Goal: Task Accomplishment & Management: Use online tool/utility

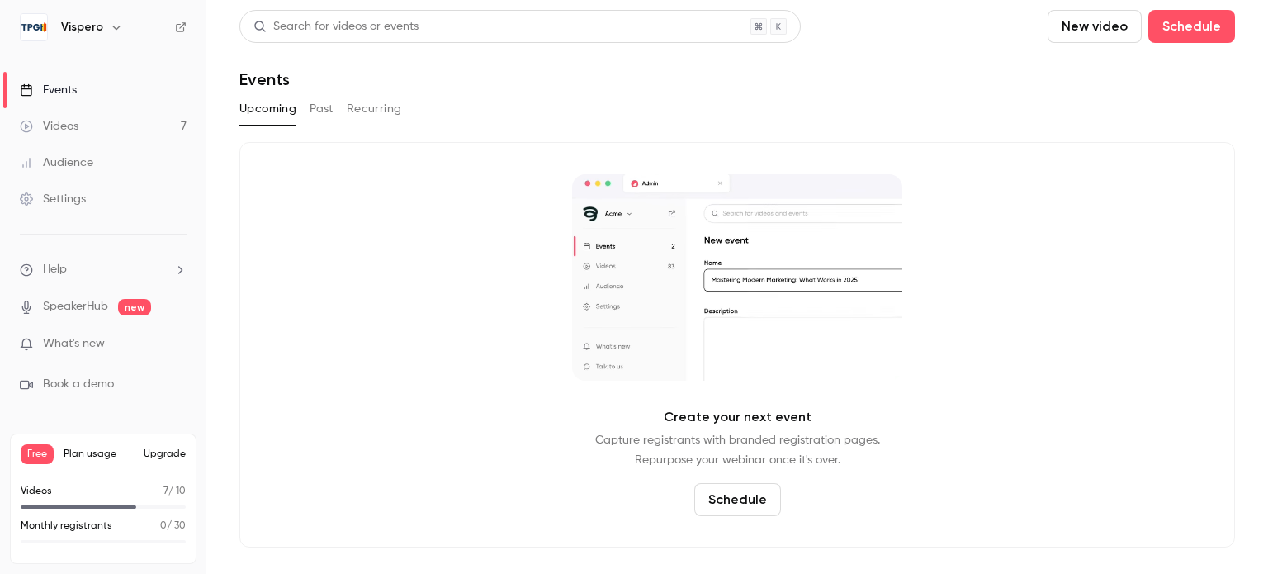
click at [93, 135] on link "Videos 7" at bounding box center [103, 126] width 206 height 36
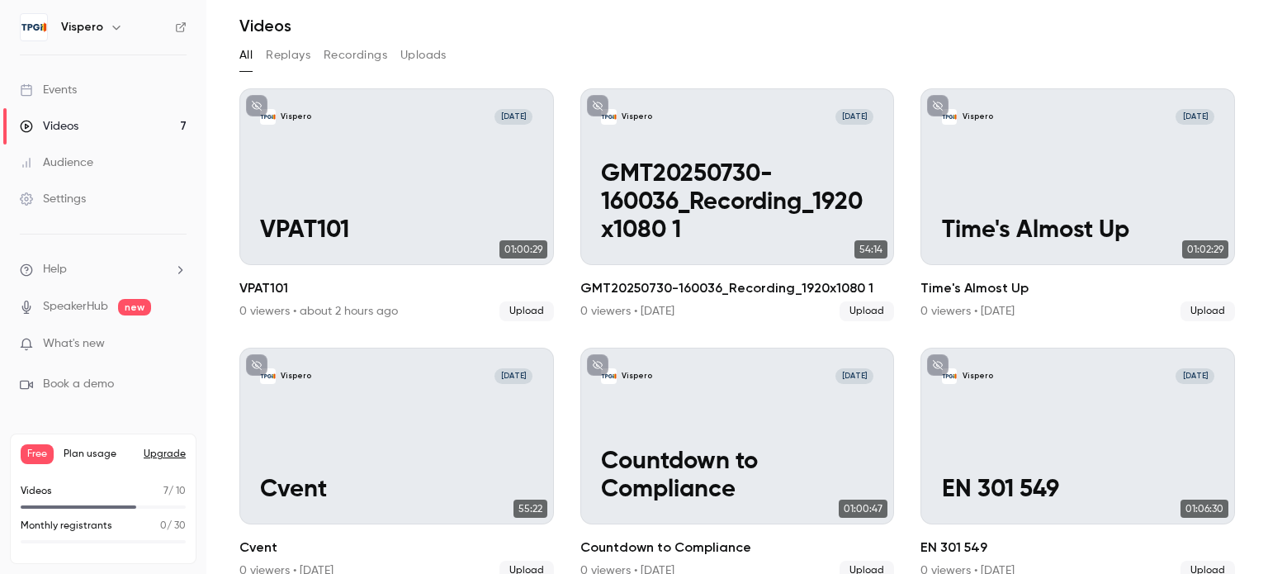
scroll to position [83, 0]
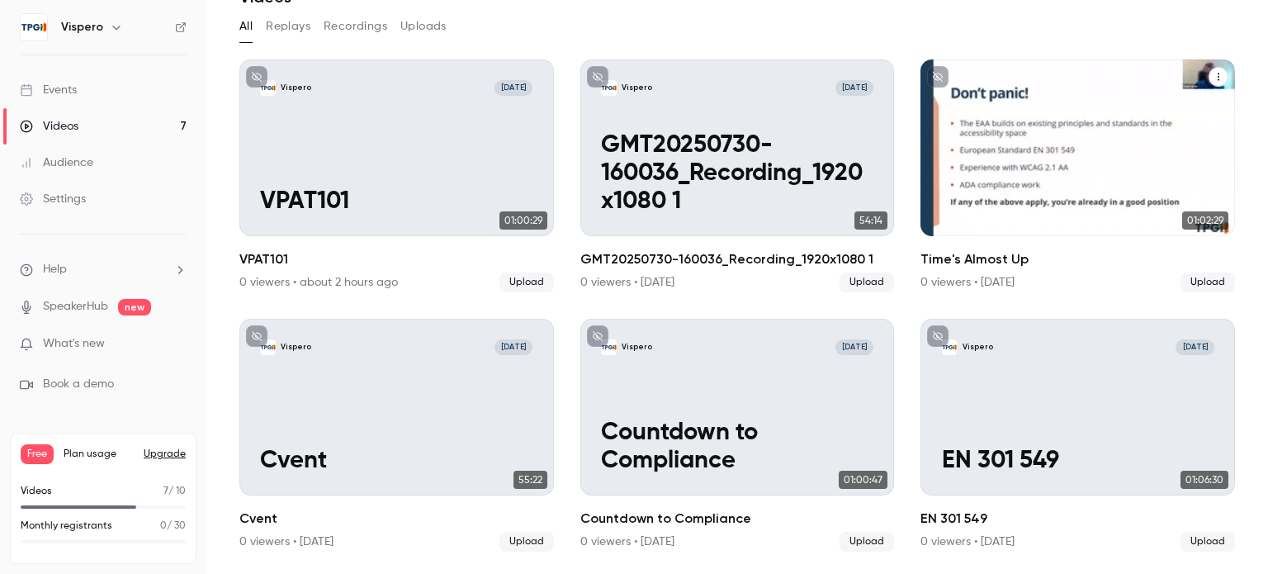
click at [1209, 82] on button "Time's Almost Up" at bounding box center [1219, 77] width 20 height 20
click at [1106, 195] on div "Delete" at bounding box center [1139, 201] width 129 height 17
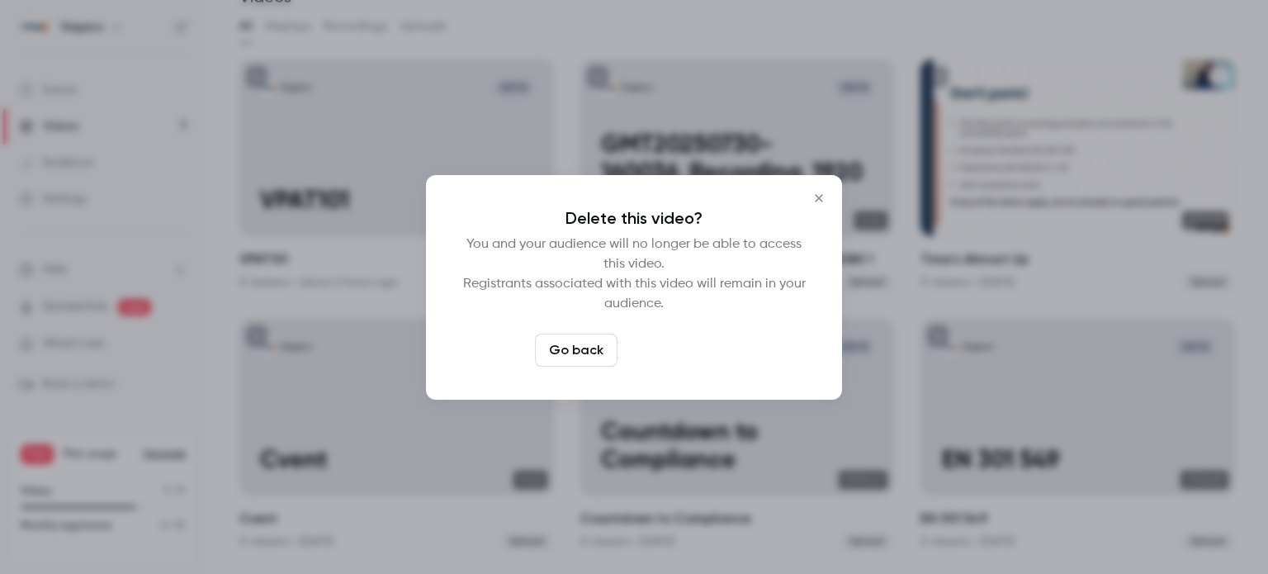
click at [667, 344] on button "Delete video" at bounding box center [679, 350] width 110 height 33
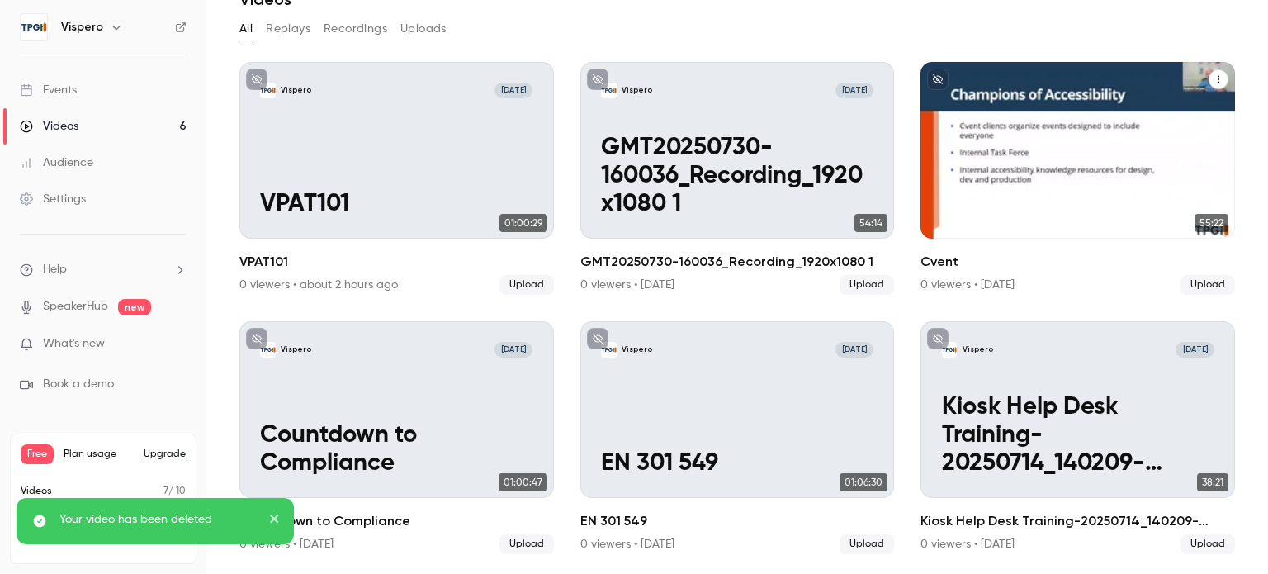
scroll to position [75, 0]
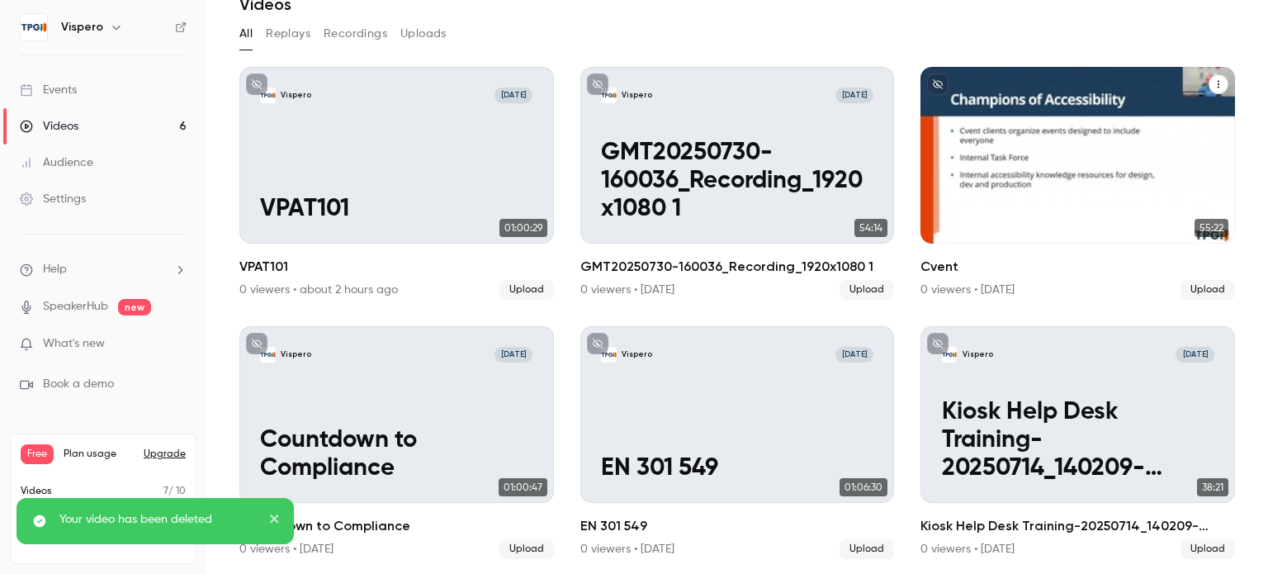
click at [1212, 88] on button "Cvent" at bounding box center [1219, 84] width 20 height 20
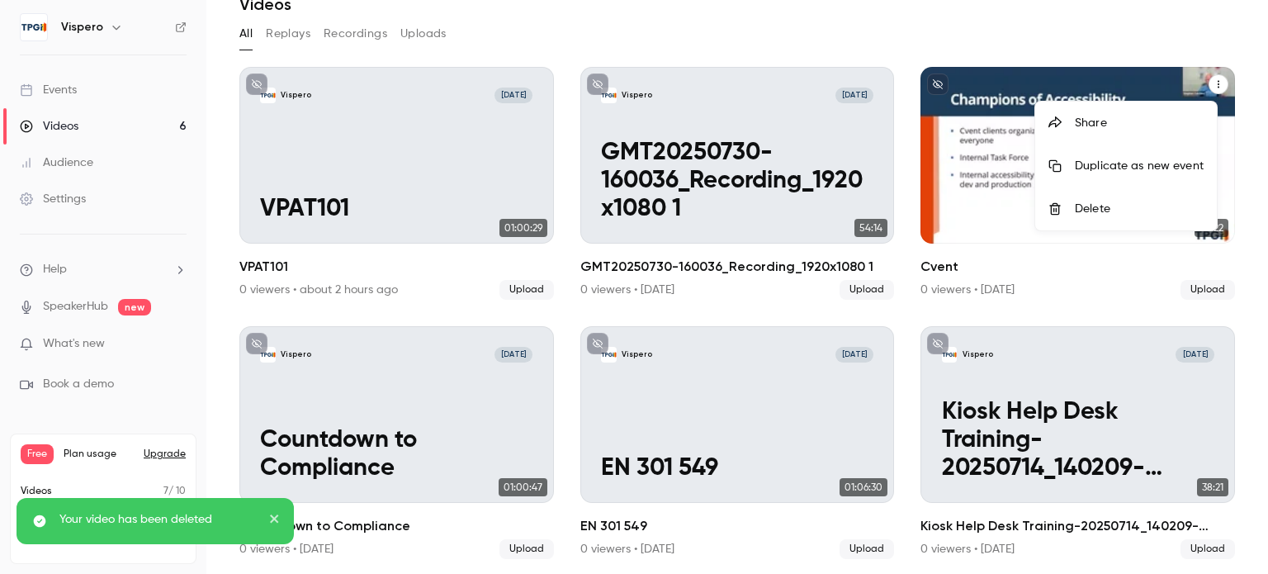
click at [1081, 211] on div "Delete" at bounding box center [1139, 209] width 129 height 17
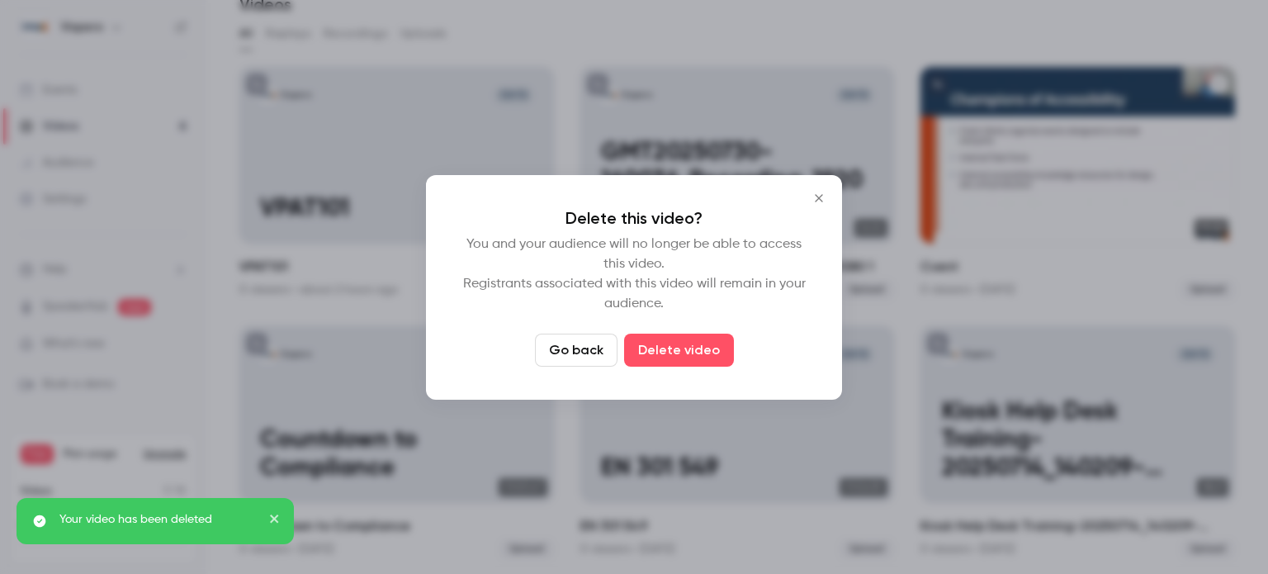
drag, startPoint x: 699, startPoint y: 349, endPoint x: 806, endPoint y: 292, distance: 121.2
click at [699, 349] on button "Delete video" at bounding box center [679, 350] width 110 height 33
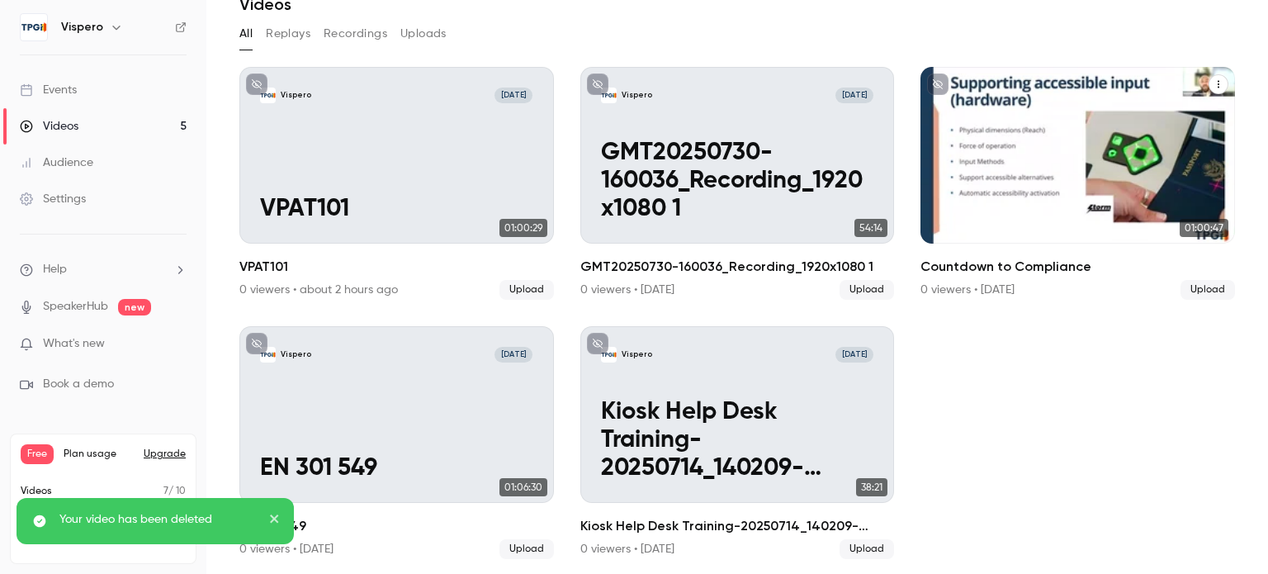
click at [1214, 81] on icon "Countdown to Compliance" at bounding box center [1219, 84] width 10 height 10
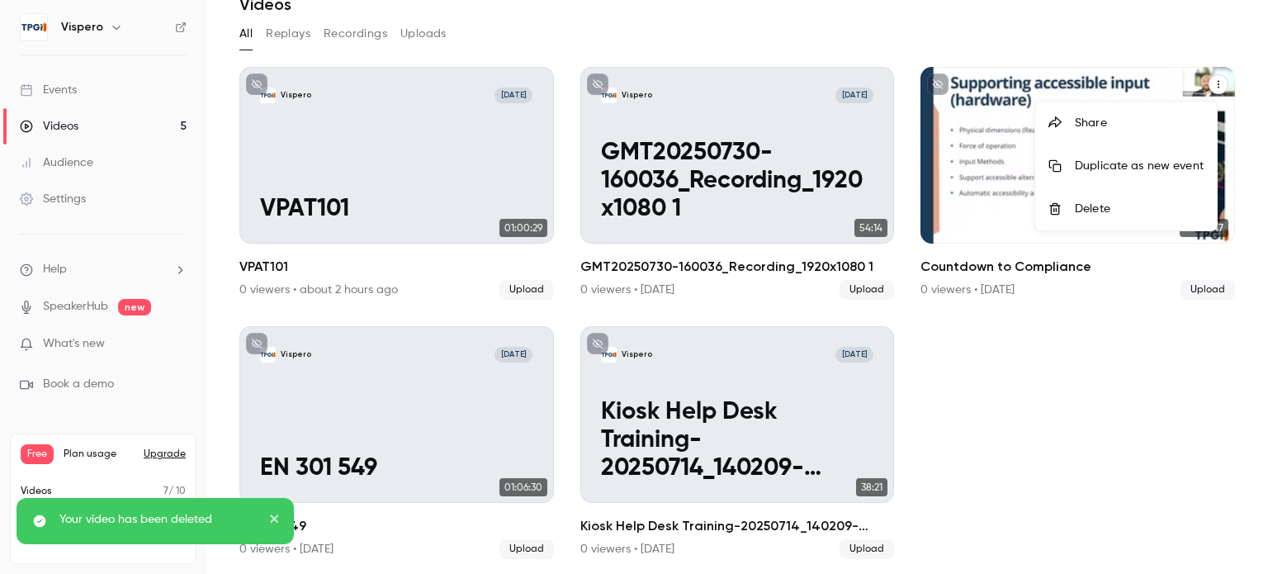
click at [1085, 216] on div "Delete" at bounding box center [1139, 209] width 129 height 17
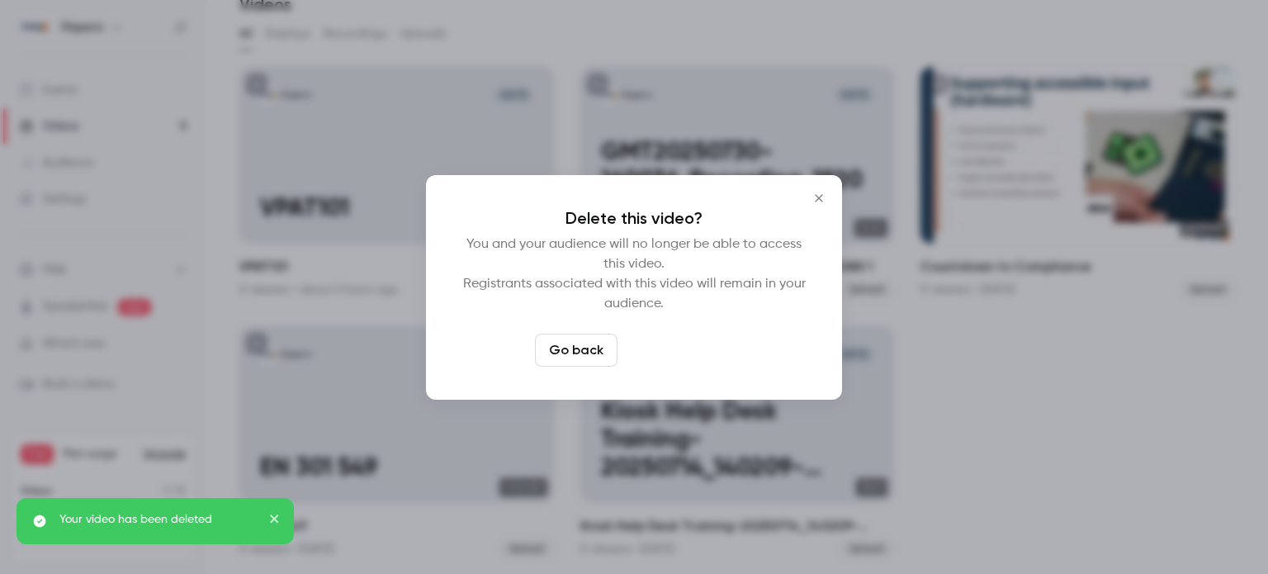
click at [661, 341] on button "Delete video" at bounding box center [679, 350] width 110 height 33
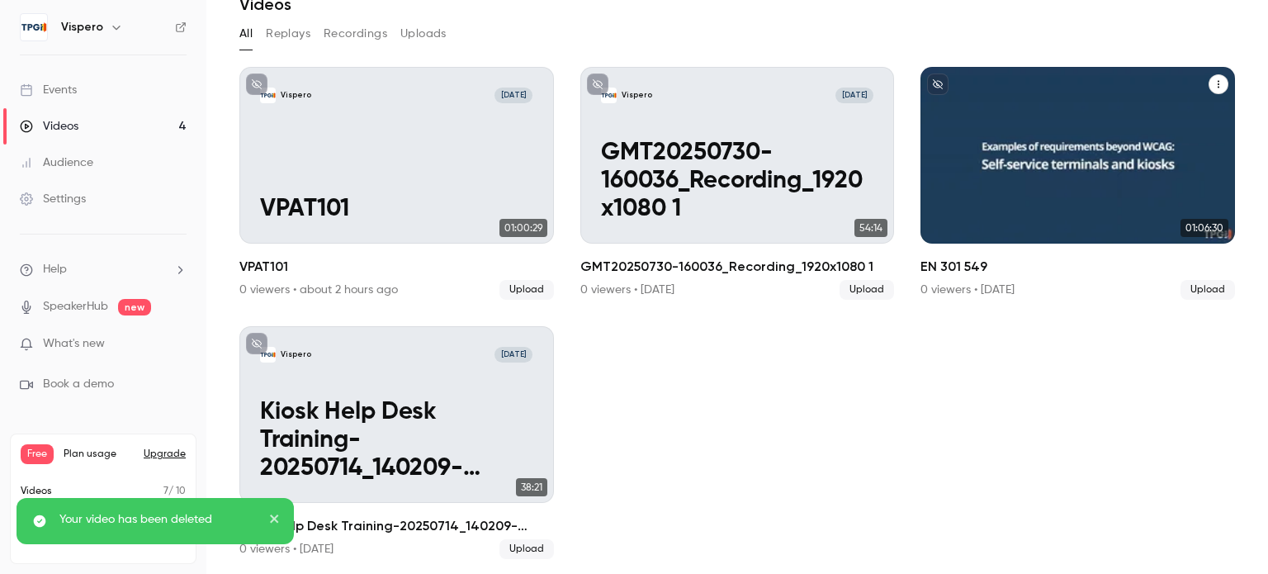
click at [1209, 84] on button "EN 301 549" at bounding box center [1219, 84] width 20 height 20
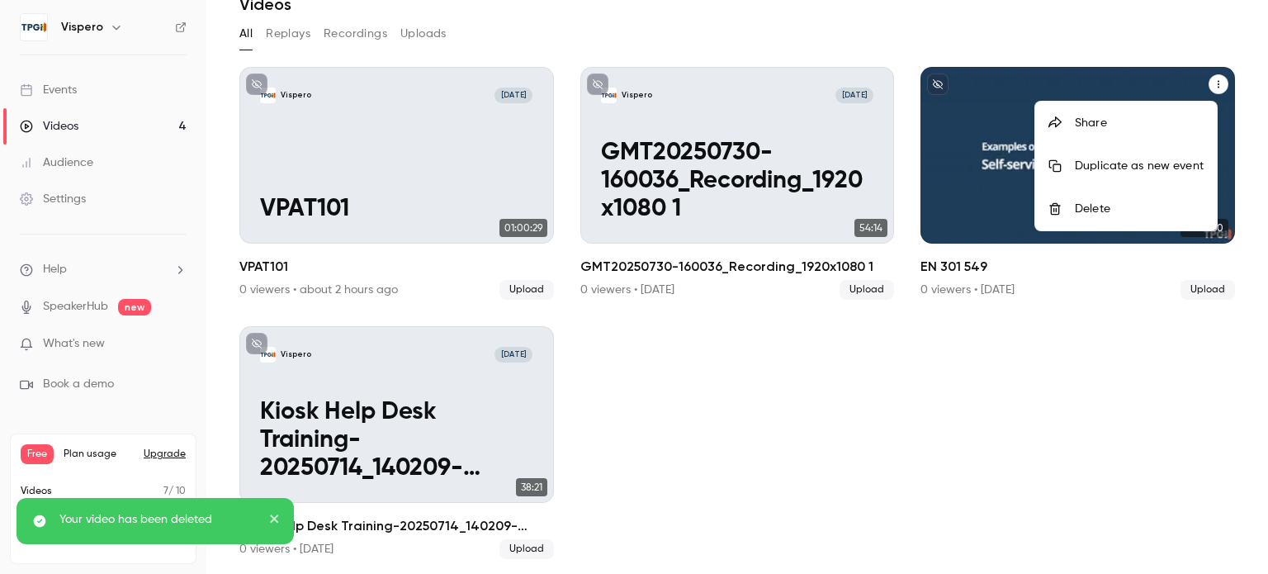
click at [1100, 216] on div "Delete" at bounding box center [1139, 209] width 129 height 17
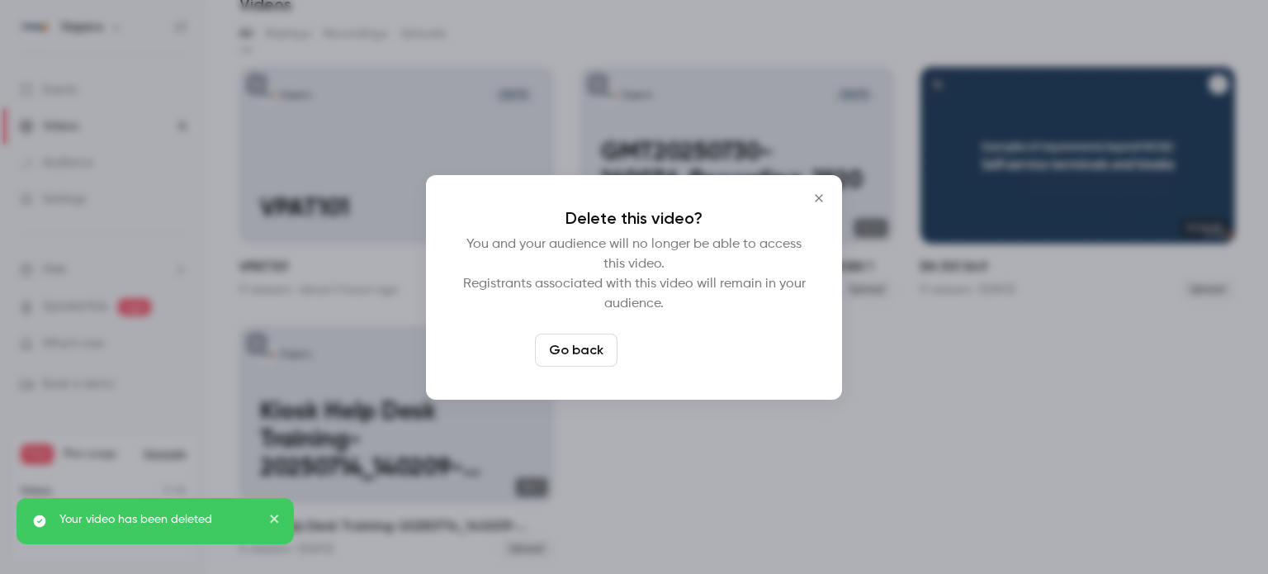
click at [690, 342] on button "Delete video" at bounding box center [679, 350] width 110 height 33
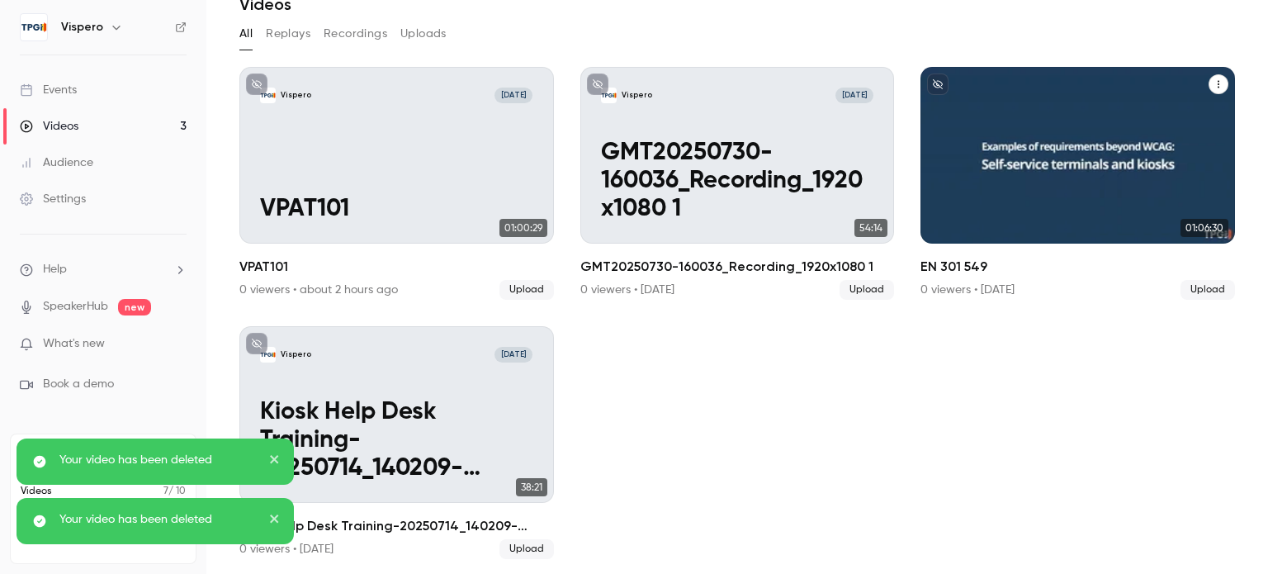
scroll to position [0, 0]
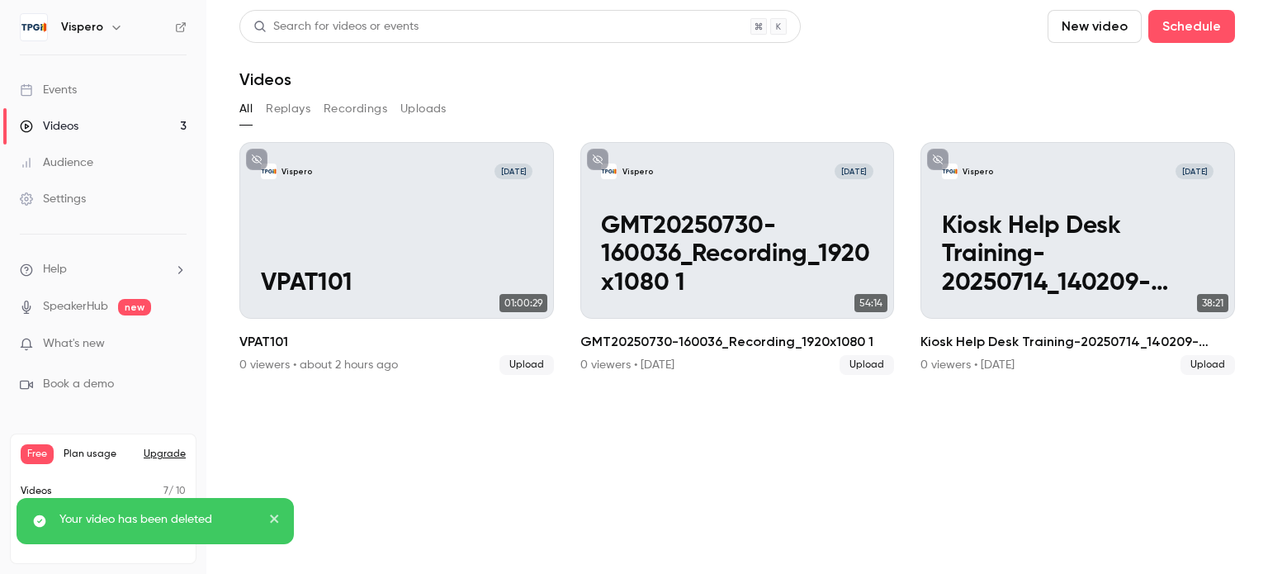
click at [1106, 21] on button "New video" at bounding box center [1095, 26] width 94 height 33
click at [1096, 125] on li "Upload" at bounding box center [1143, 114] width 178 height 43
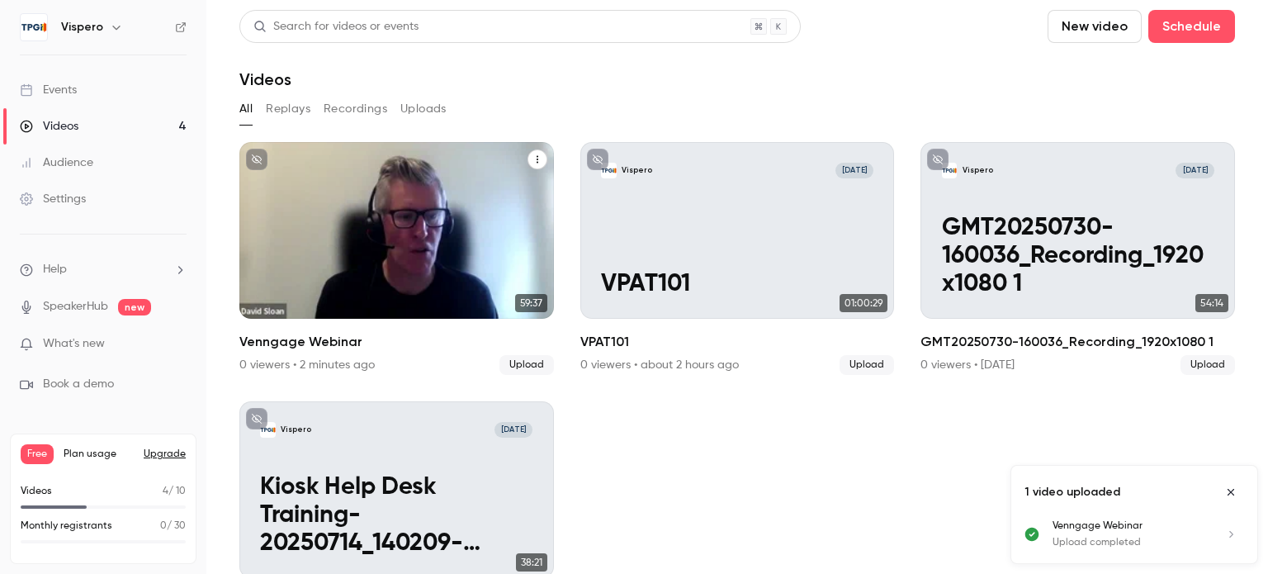
click at [402, 273] on p "Venngage Webinar" at bounding box center [396, 284] width 273 height 28
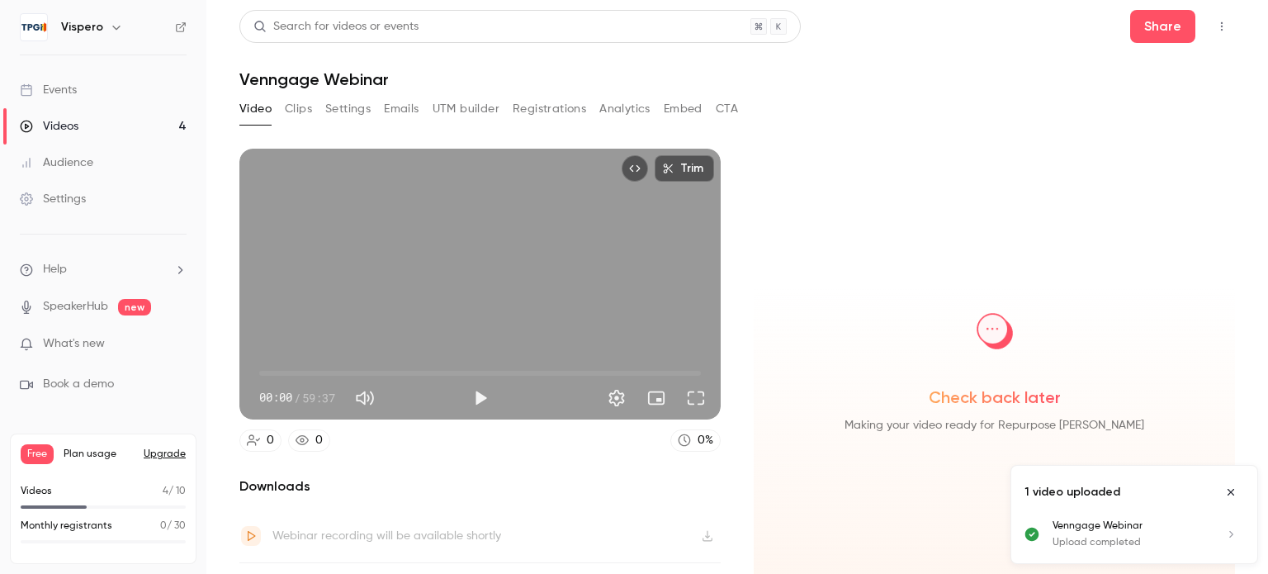
click at [1234, 495] on icon "Close uploads list" at bounding box center [1231, 492] width 7 height 7
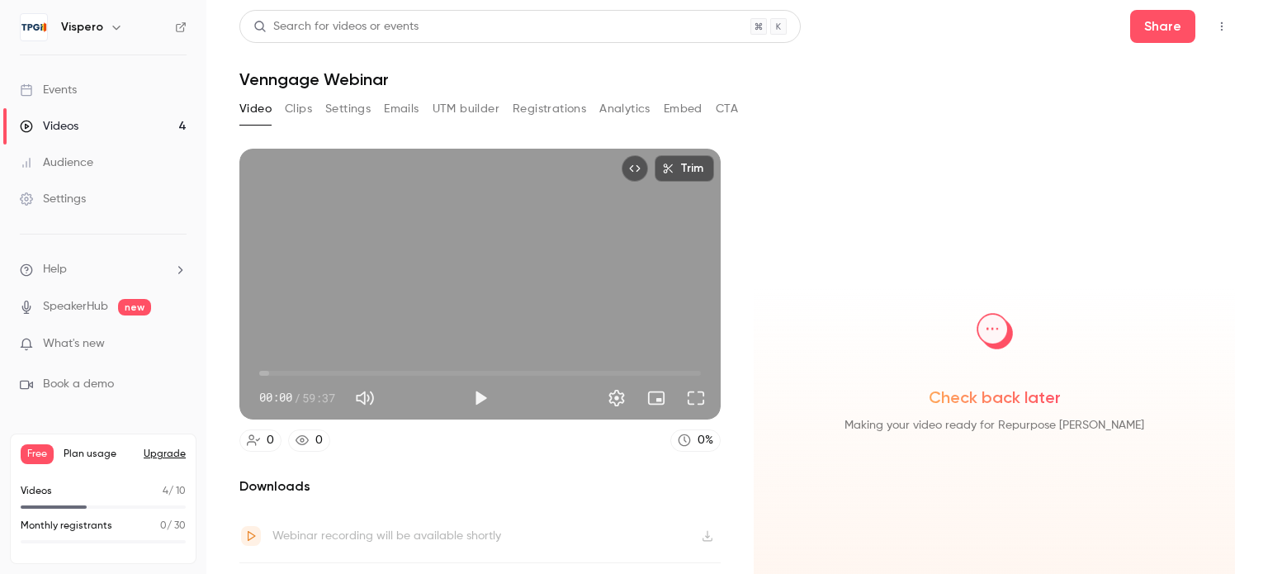
click at [285, 111] on button "Clips" at bounding box center [298, 109] width 27 height 26
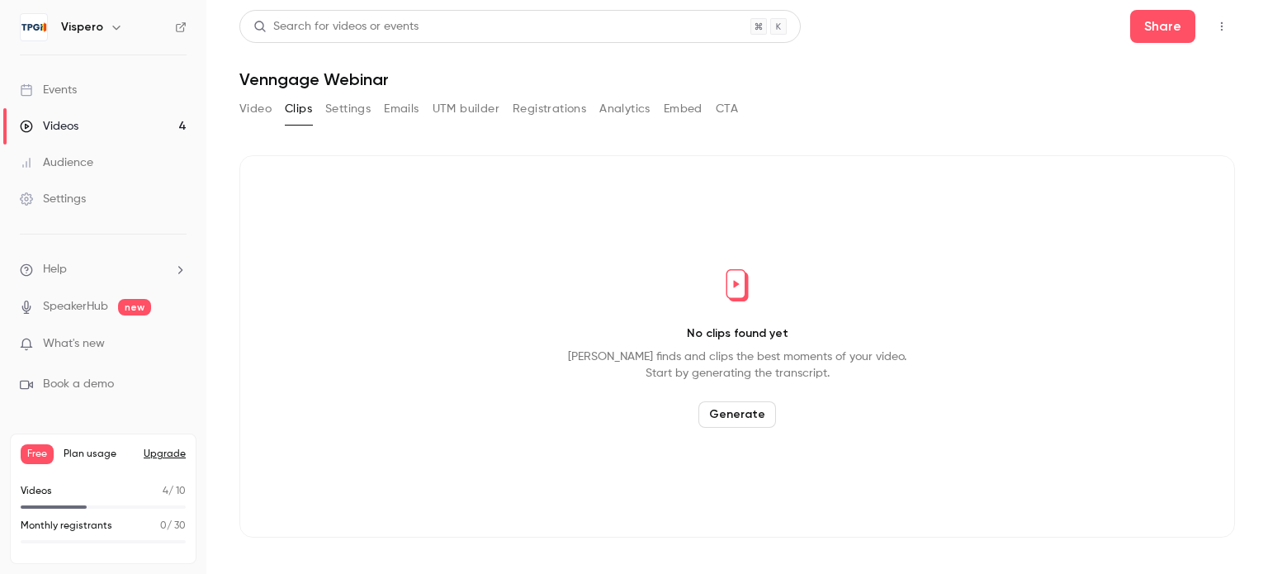
click at [725, 411] on button "Generate" at bounding box center [738, 414] width 78 height 26
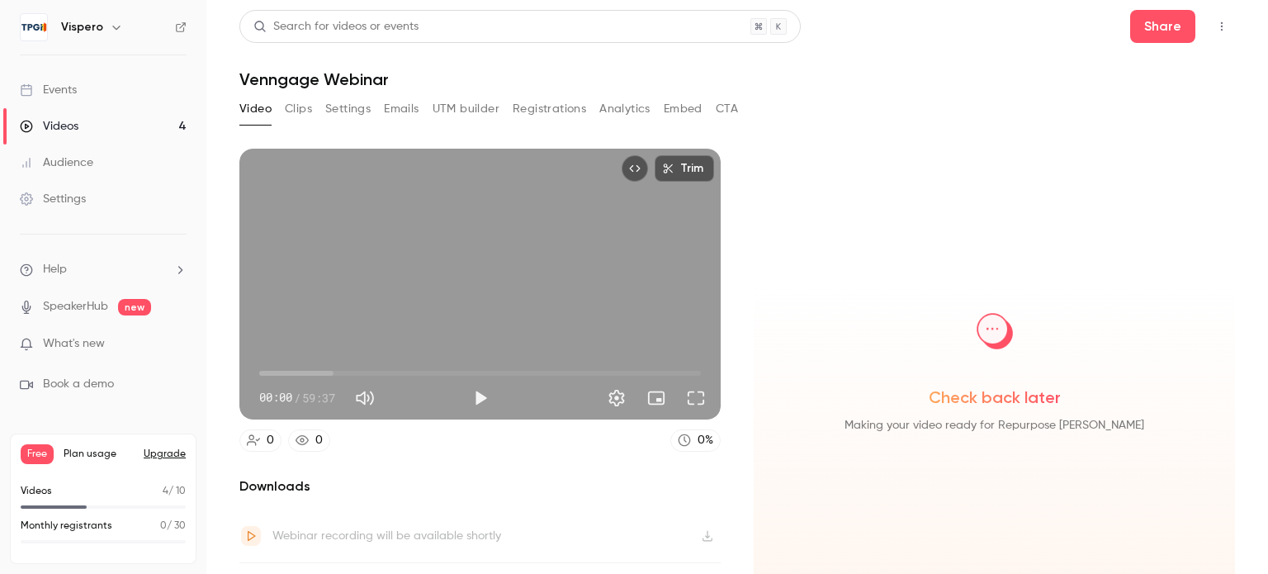
click at [1160, 333] on div "Check back later Making your video ready for Repurpose [PERSON_NAME]" at bounding box center [994, 362] width 455 height 145
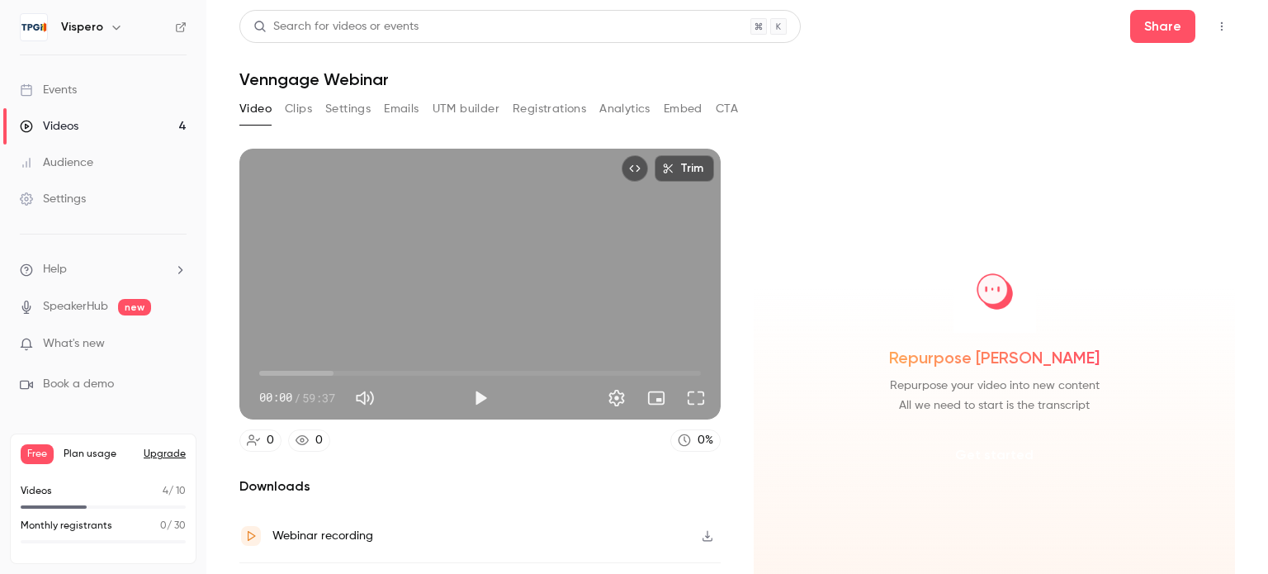
click at [1011, 458] on button "Get started" at bounding box center [994, 455] width 107 height 40
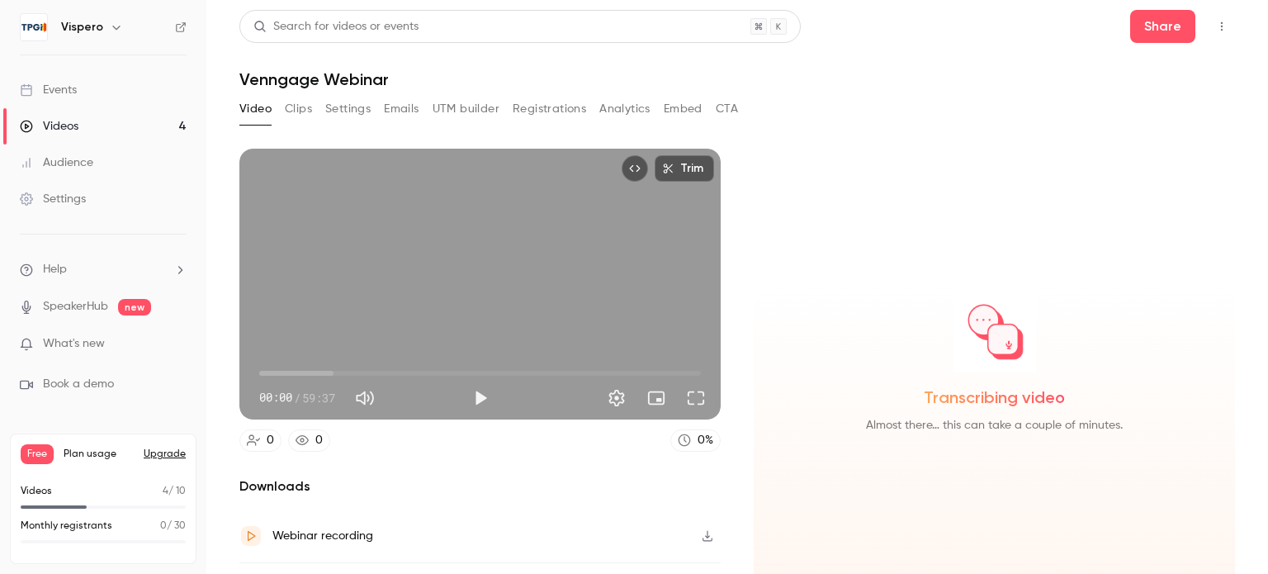
click at [298, 115] on button "Clips" at bounding box center [298, 109] width 27 height 26
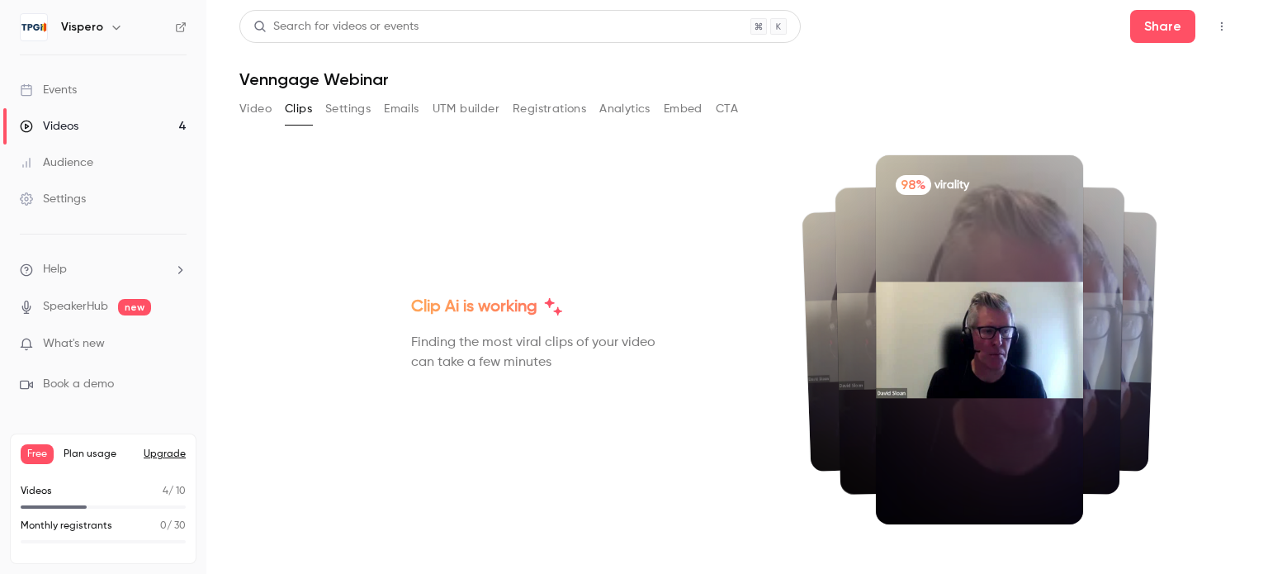
click at [256, 110] on button "Video" at bounding box center [255, 109] width 32 height 26
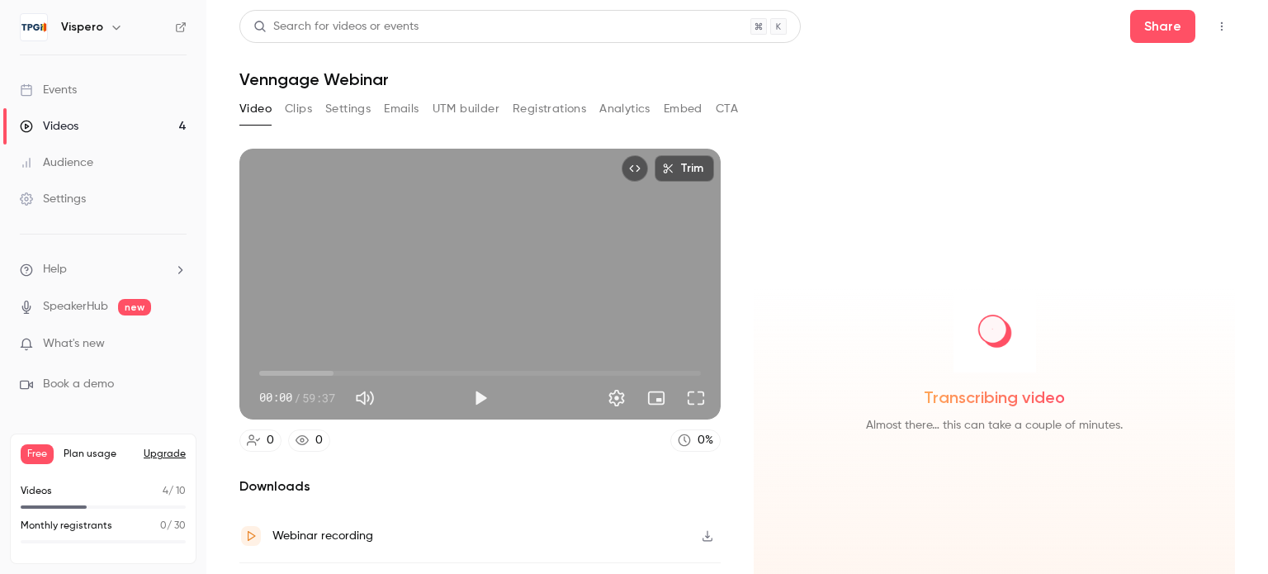
click at [1146, 259] on div "Transcribing video Almost there… this can take a couple of minutes." at bounding box center [994, 382] width 481 height 467
click at [988, 133] on div "Trim 00:00 00:00 / 59:37 0 0 0 % Downloads Webinar recording Local speaker reco…" at bounding box center [737, 331] width 996 height 404
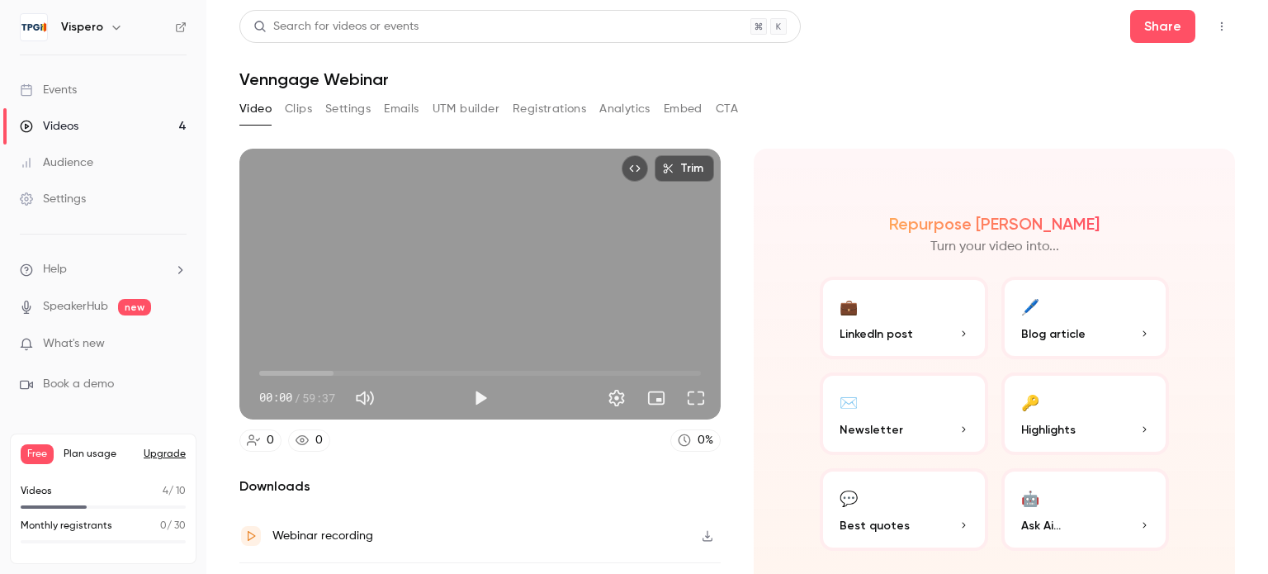
click at [111, 353] on li "What's new" at bounding box center [103, 345] width 167 height 21
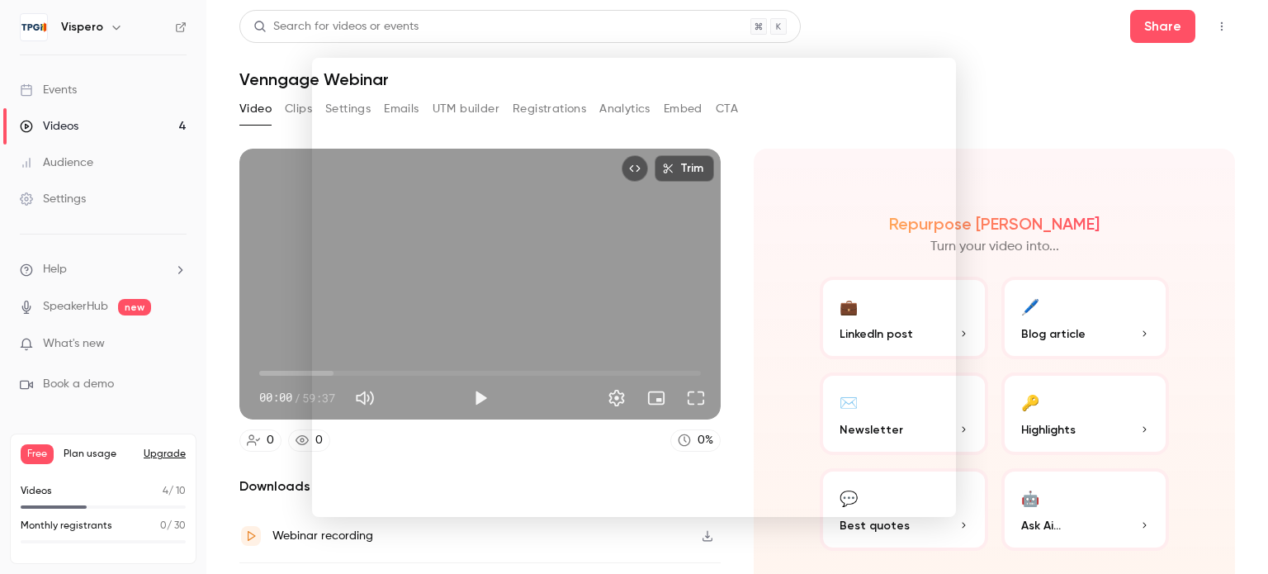
click at [1044, 40] on div at bounding box center [634, 287] width 1268 height 574
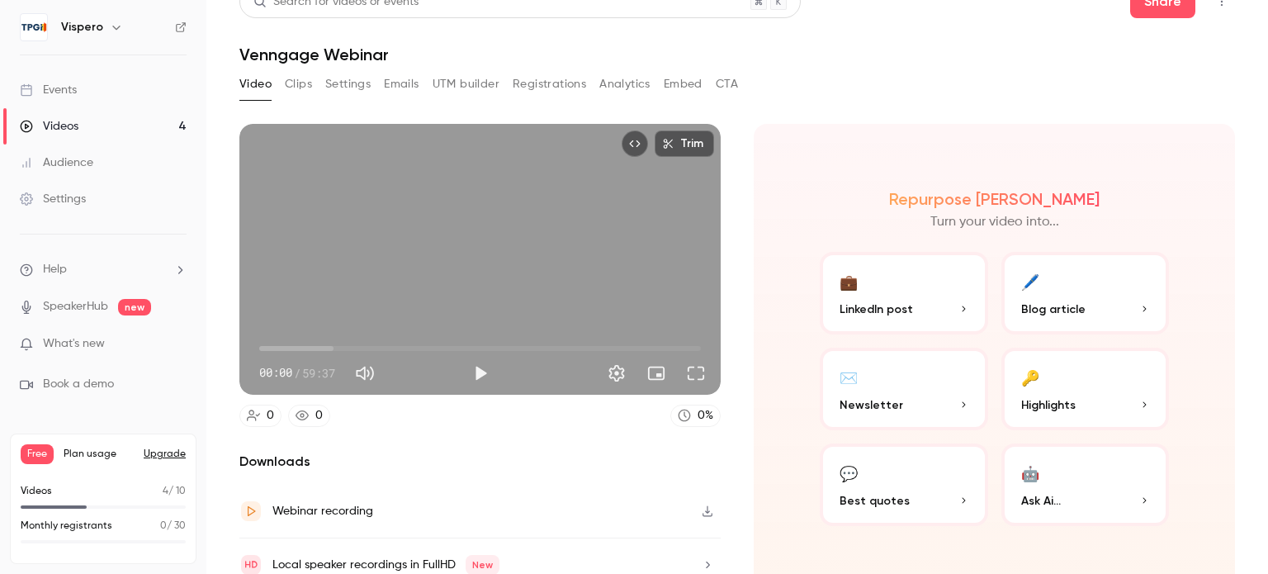
scroll to position [37, 0]
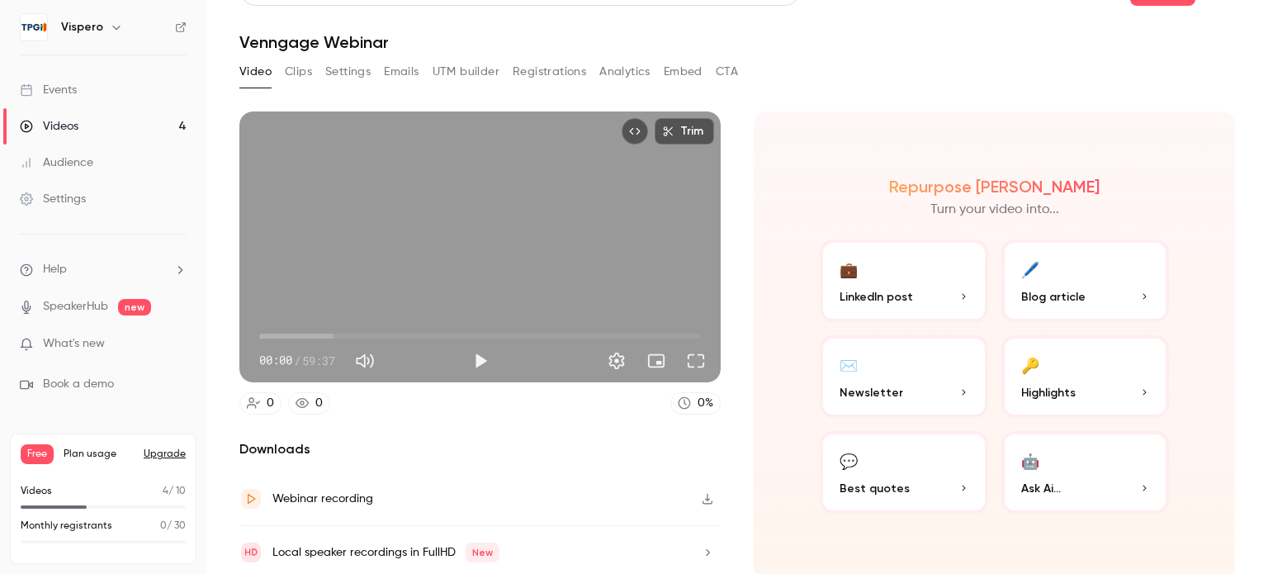
click at [297, 66] on button "Clips" at bounding box center [298, 72] width 27 height 26
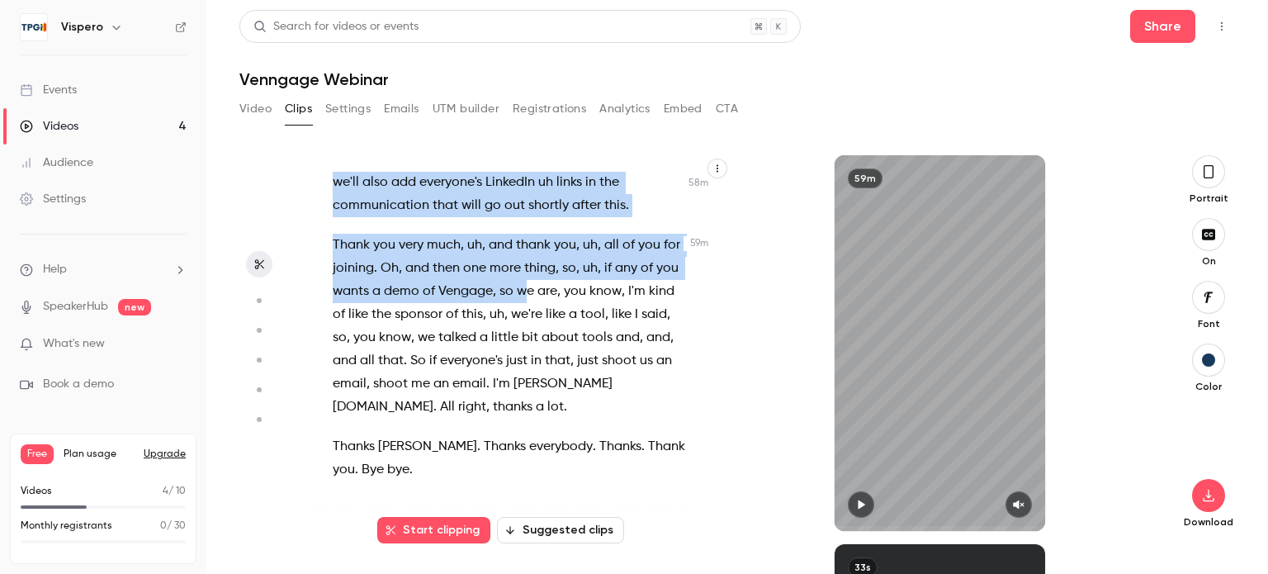
scroll to position [29691, 0]
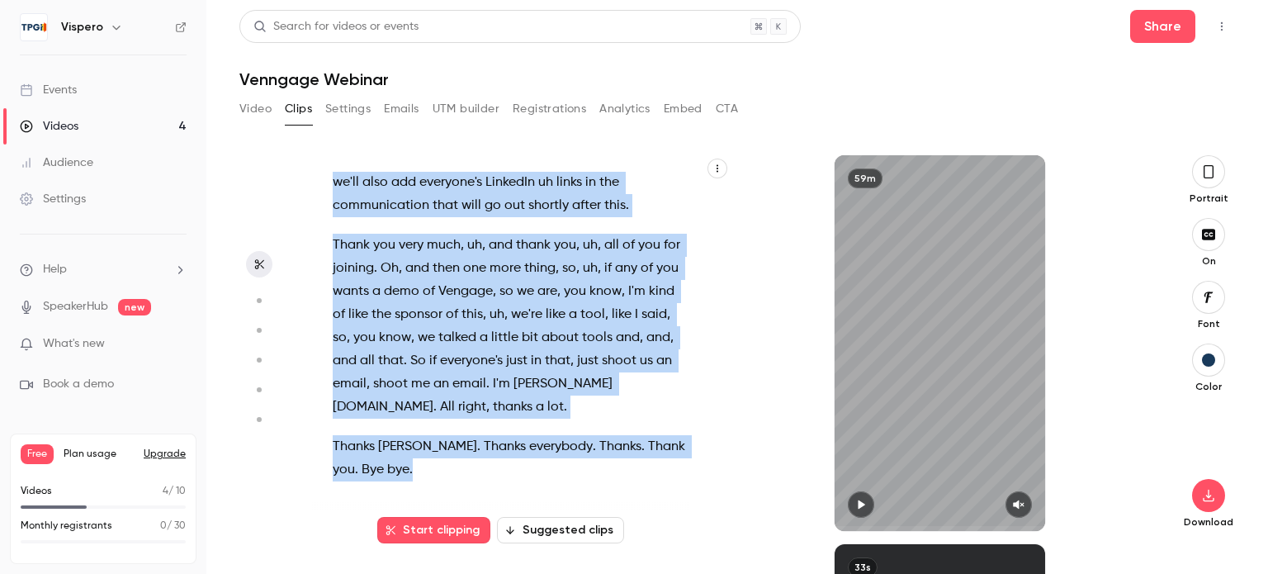
drag, startPoint x: 334, startPoint y: 184, endPoint x: 640, endPoint y: 480, distance: 425.7
click at [640, 480] on div "Hello , everyone . Uh welcome to [DATE] webinar . [PERSON_NAME] , we are , are …" at bounding box center [517, 351] width 410 height 359
copy div "Hello , everyone . Uh welcome to [DATE] webinar . [PERSON_NAME] , we are , are …"
